Goal: Task Accomplishment & Management: Manage account settings

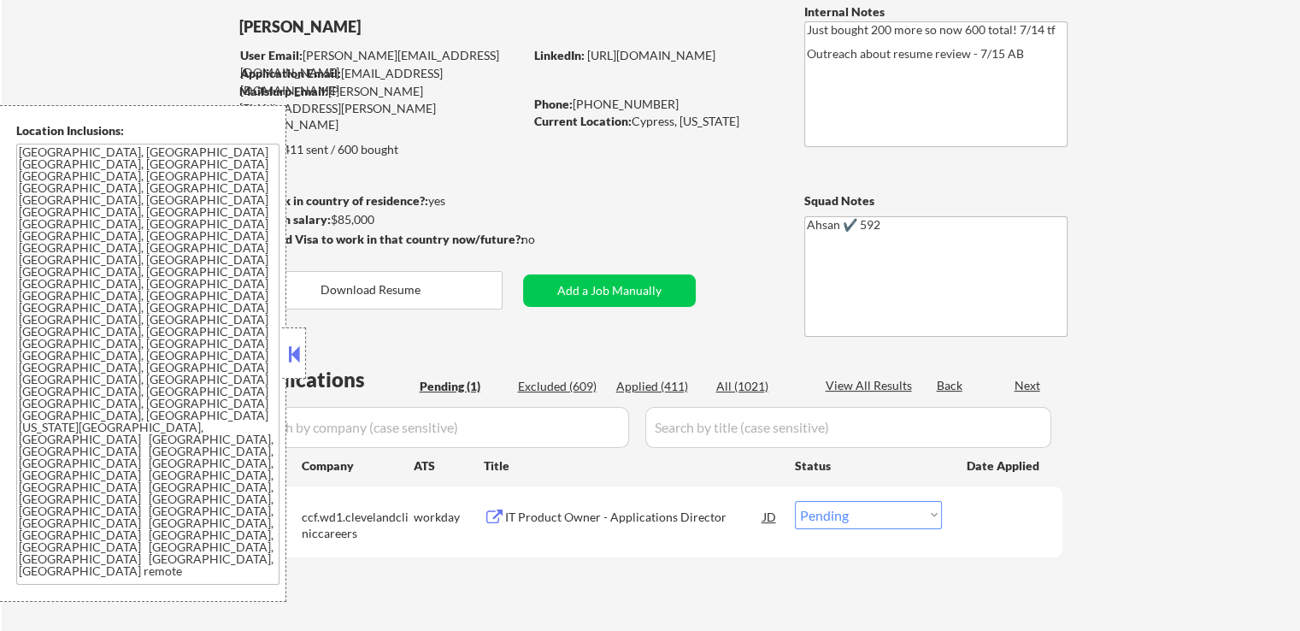
scroll to position [256, 0]
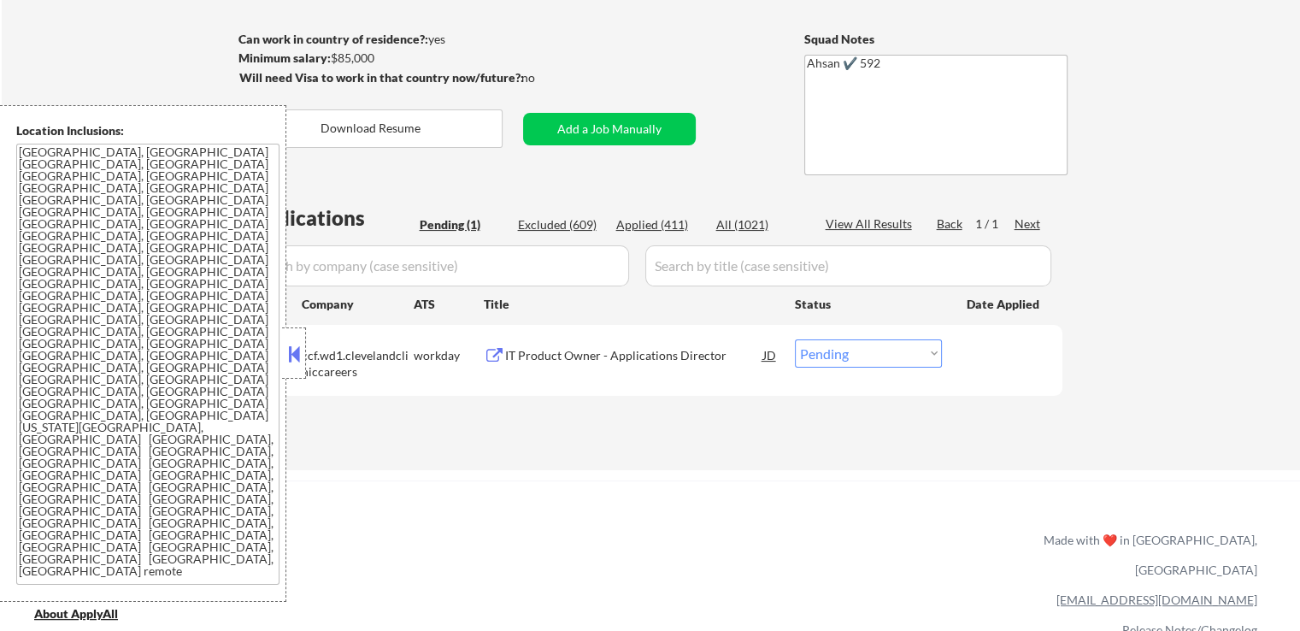
click at [544, 350] on div "IT Product Owner - Applications Director" at bounding box center [634, 355] width 258 height 17
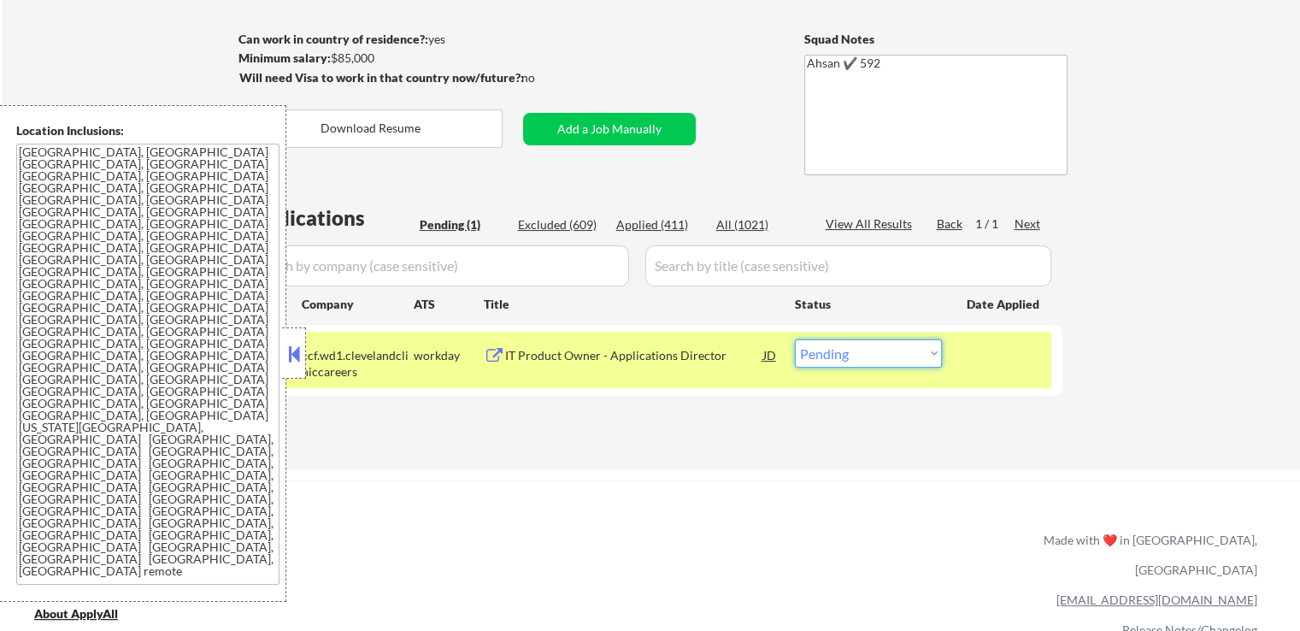
click at [844, 351] on select "Choose an option... Pending Applied Excluded (Questions) Excluded (Expired) Exc…" at bounding box center [868, 353] width 147 height 28
select select ""applied""
click at [795, 339] on select "Choose an option... Pending Applied Excluded (Questions) Excluded (Expired) Exc…" at bounding box center [868, 353] width 147 height 28
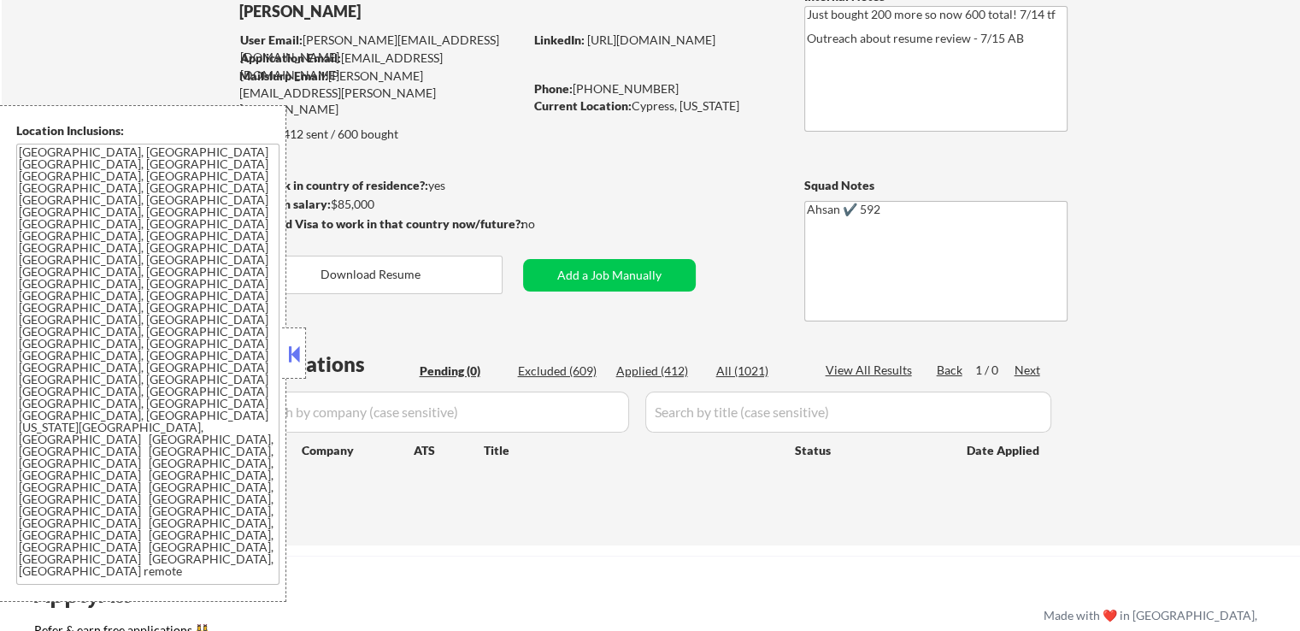
scroll to position [85, 0]
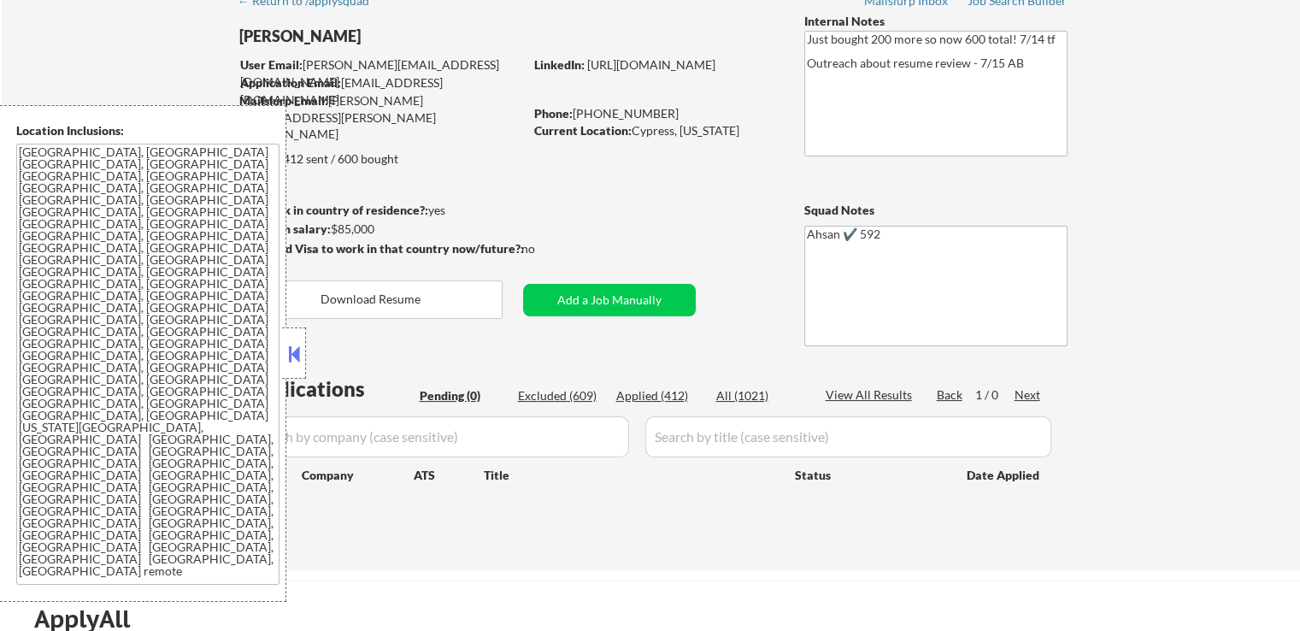
click at [500, 208] on div "Can work in country of residence?: yes" at bounding box center [377, 210] width 279 height 17
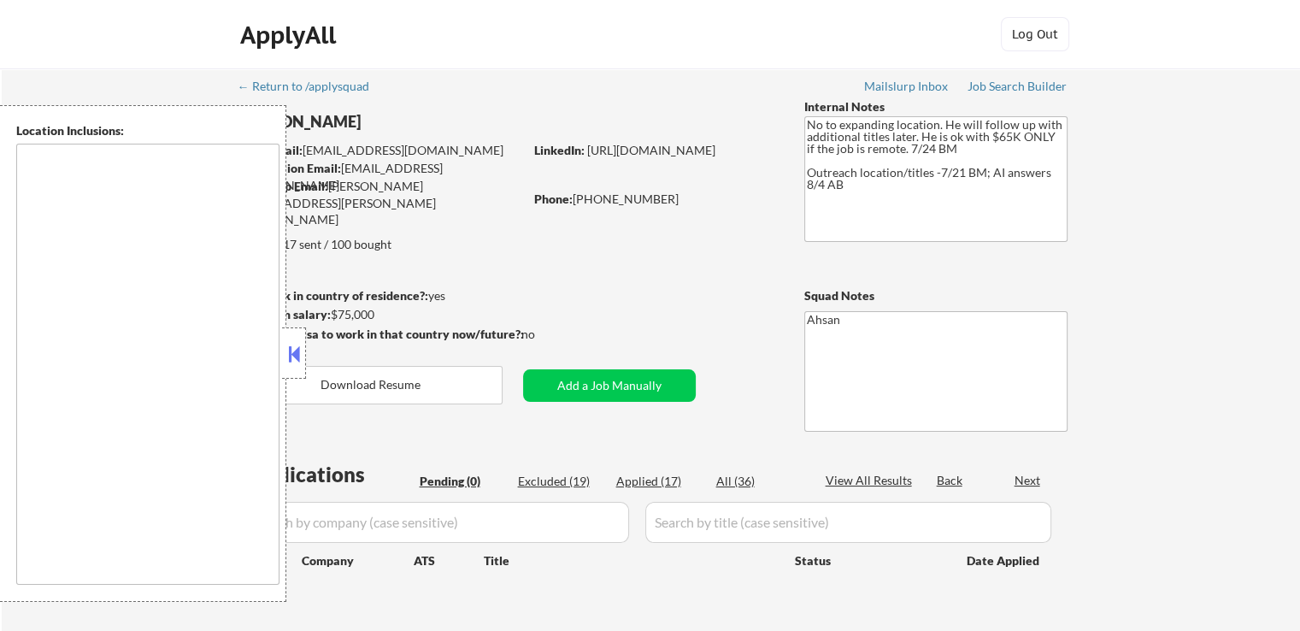
type textarea "[GEOGRAPHIC_DATA], [GEOGRAPHIC_DATA] [GEOGRAPHIC_DATA], [GEOGRAPHIC_DATA] [GEOG…"
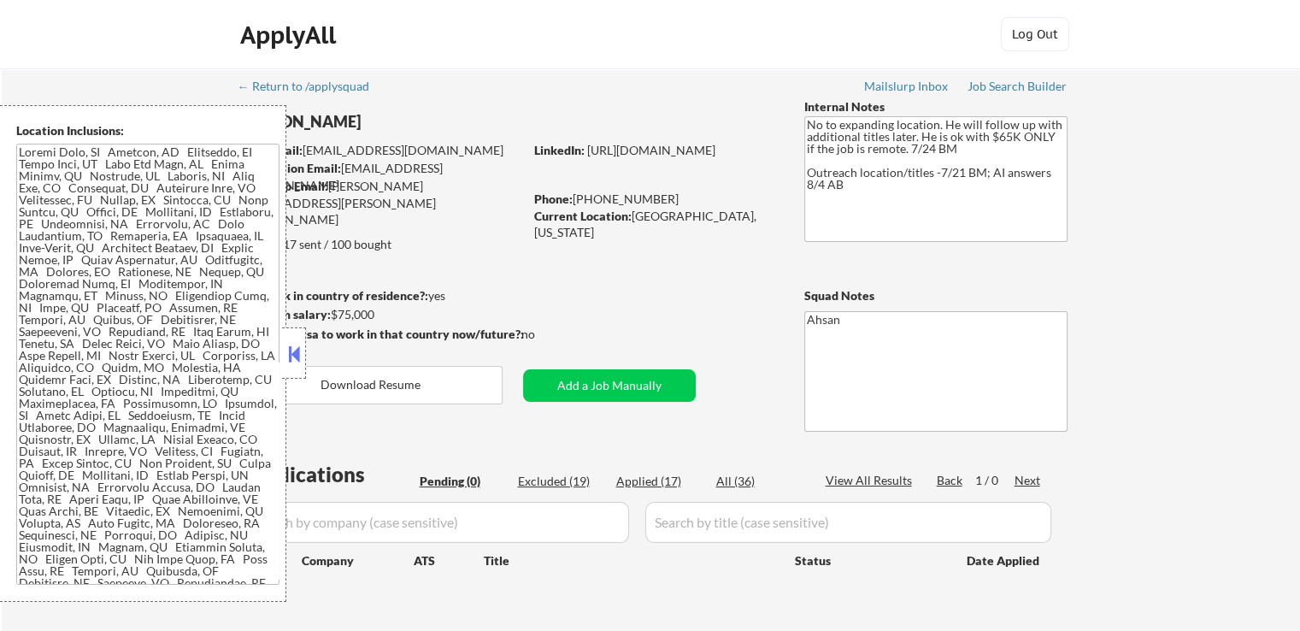
click at [292, 345] on button at bounding box center [294, 354] width 19 height 26
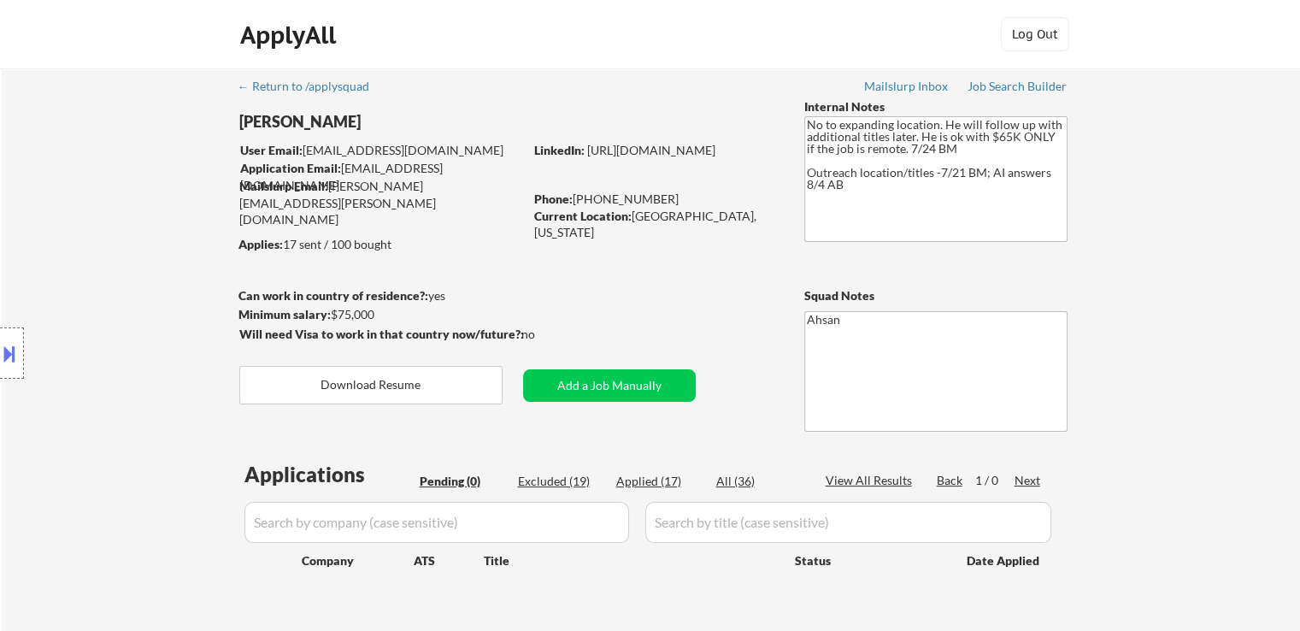
click at [1135, 235] on div "← Return to /applysquad Mailslurp Inbox Job Search Builder [PERSON_NAME] User E…" at bounding box center [651, 361] width 1298 height 587
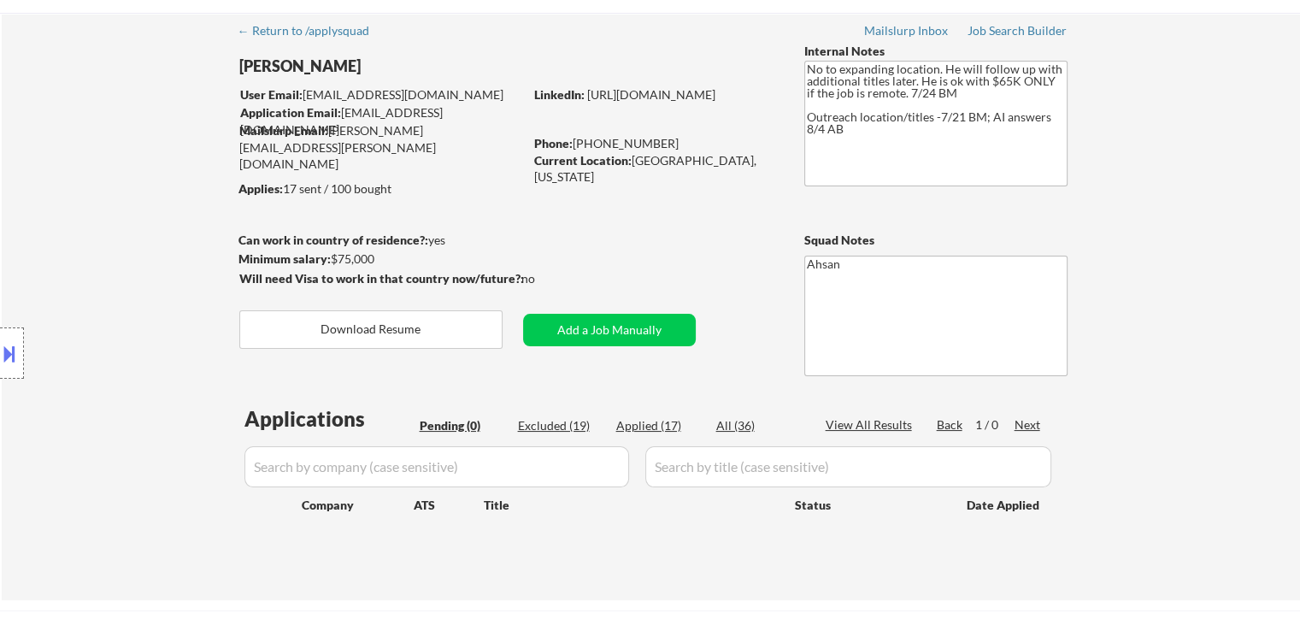
scroll to position [85, 0]
